Goal: Task Accomplishment & Management: Complete application form

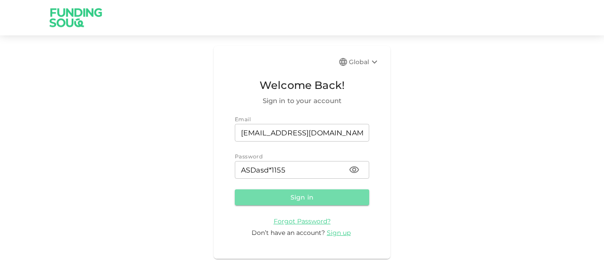
click at [289, 191] on button "Sign in" at bounding box center [302, 197] width 134 height 16
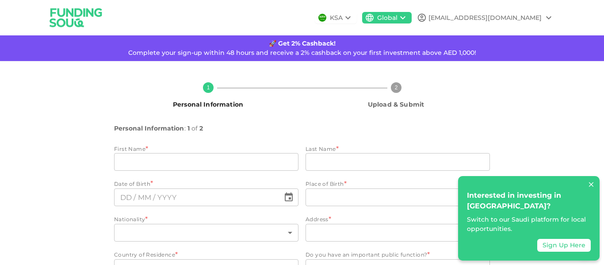
click at [408, 17] on icon at bounding box center [403, 17] width 11 height 11
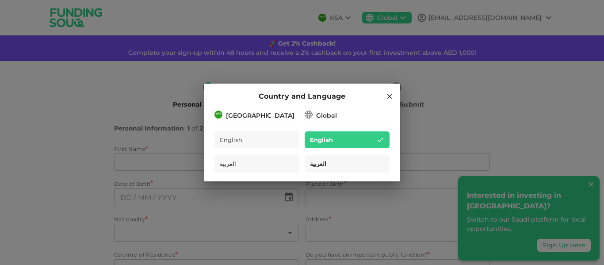
click at [374, 165] on div "العربية" at bounding box center [347, 163] width 85 height 17
